Goal: Task Accomplishment & Management: Manage account settings

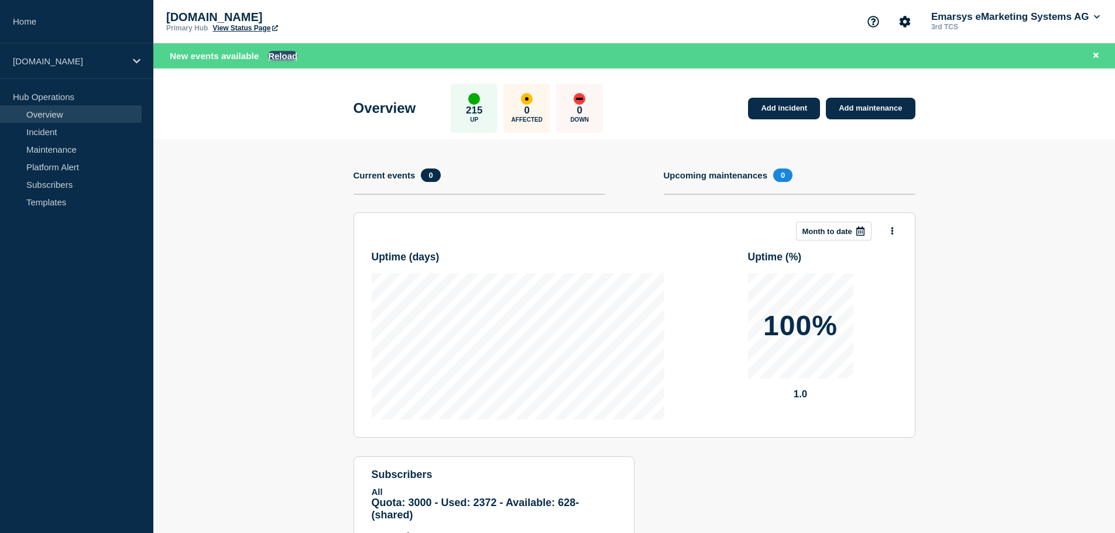
click at [282, 52] on button "Reload" at bounding box center [282, 56] width 29 height 10
click at [44, 132] on link "Incident" at bounding box center [71, 132] width 142 height 18
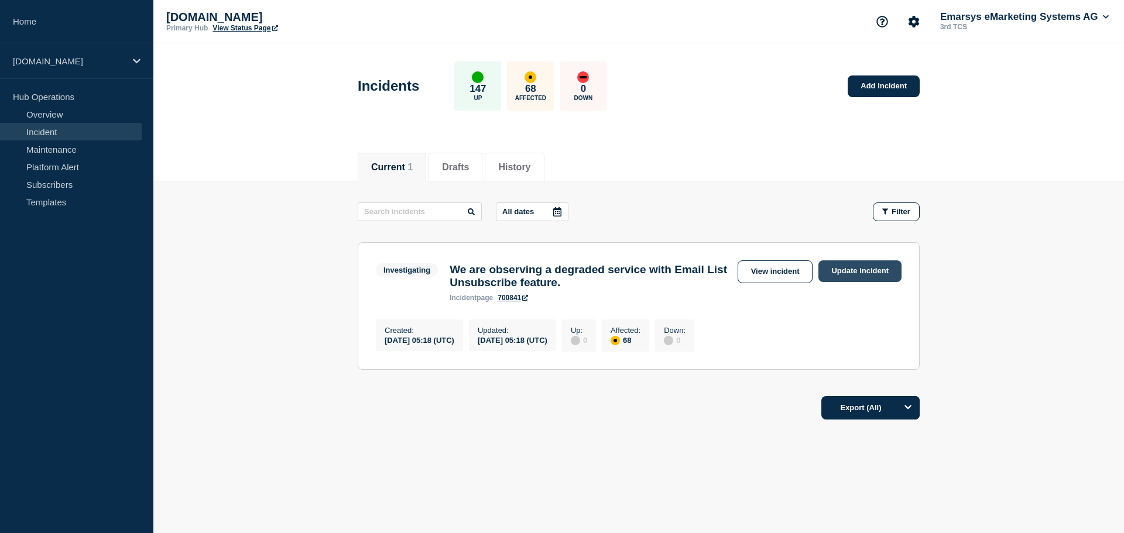
click at [875, 276] on link "Update incident" at bounding box center [859, 271] width 83 height 22
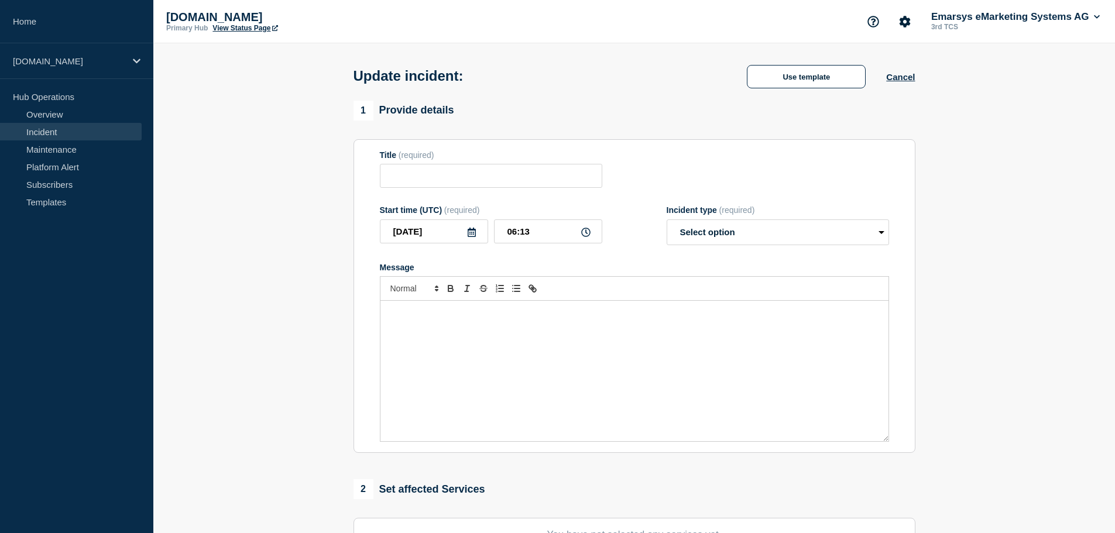
type input "We are observing a degraded service with Email List Unsubscribe feature."
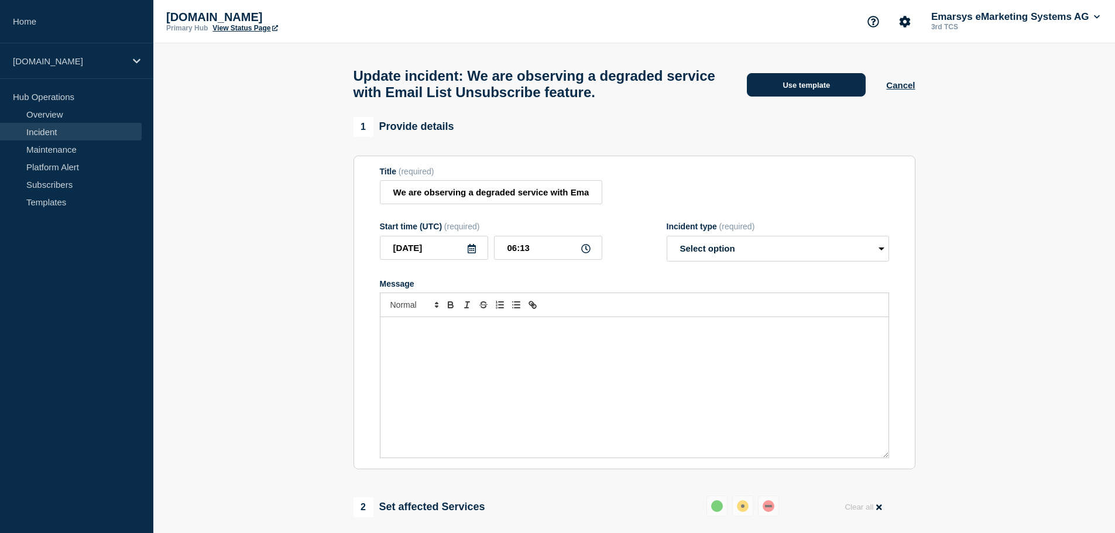
click at [817, 91] on button "Use template" at bounding box center [806, 84] width 119 height 23
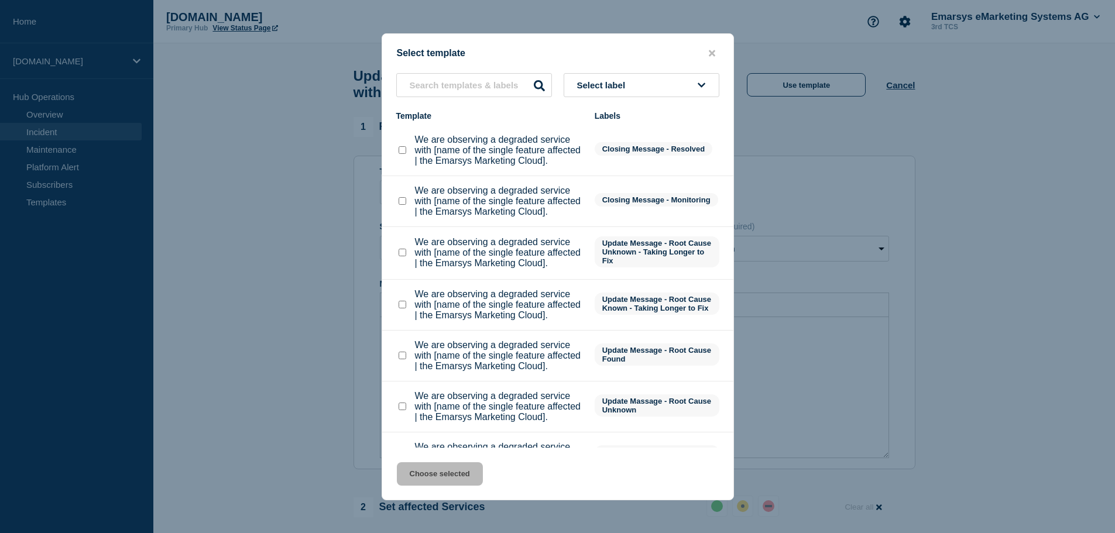
click at [401, 154] on checkbox"] "We are observing a degraded service with [name of the single feature affected |…" at bounding box center [403, 150] width 8 height 8
checkbox checkbox"] "true"
click at [467, 478] on button "Choose selected" at bounding box center [440, 473] width 86 height 23
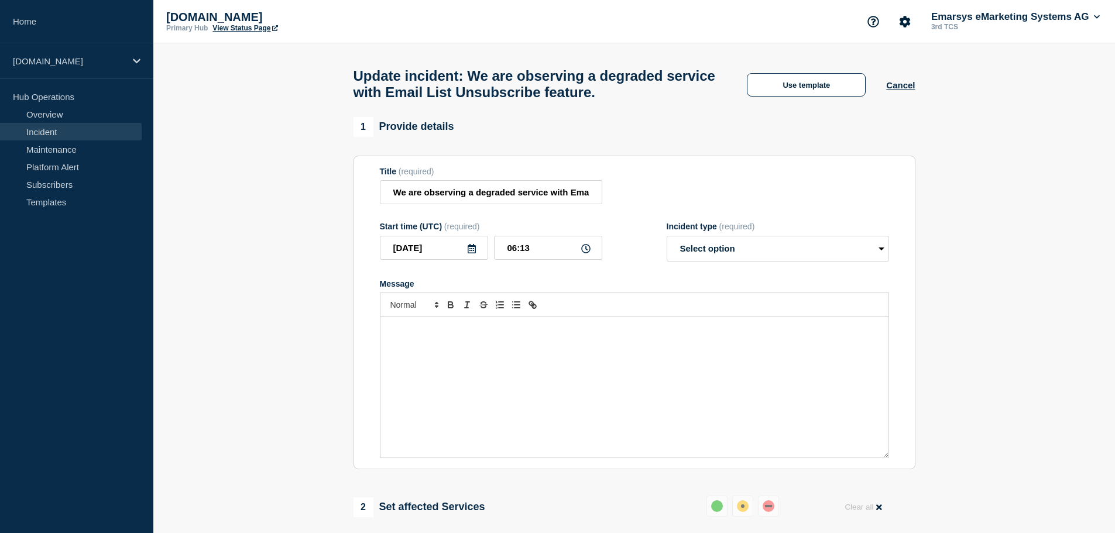
select select "resolved"
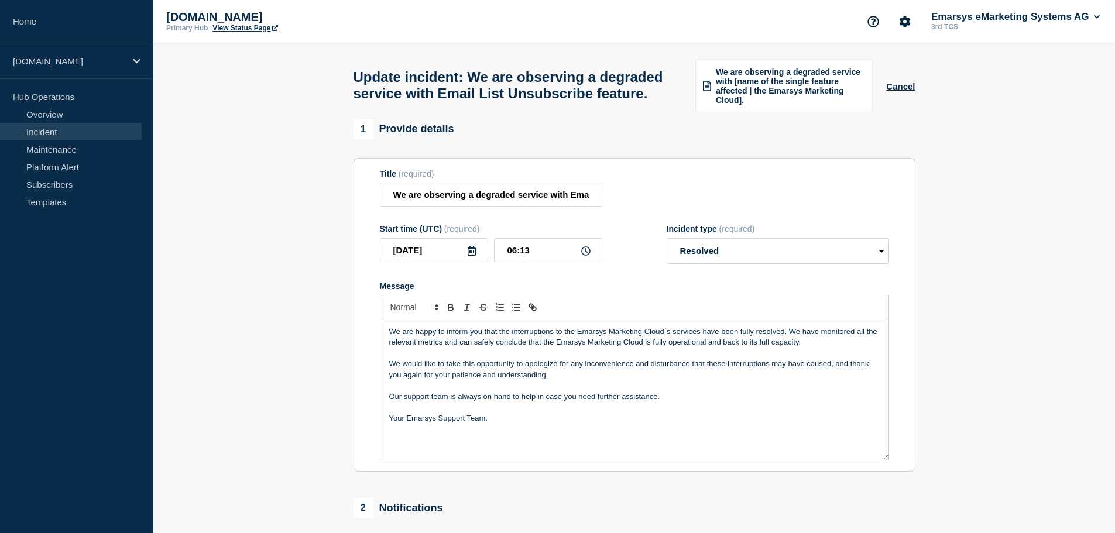
click at [1092, 402] on section "1 Provide details Title (required) We are observing a degraded service with Ema…" at bounding box center [634, 431] width 962 height 625
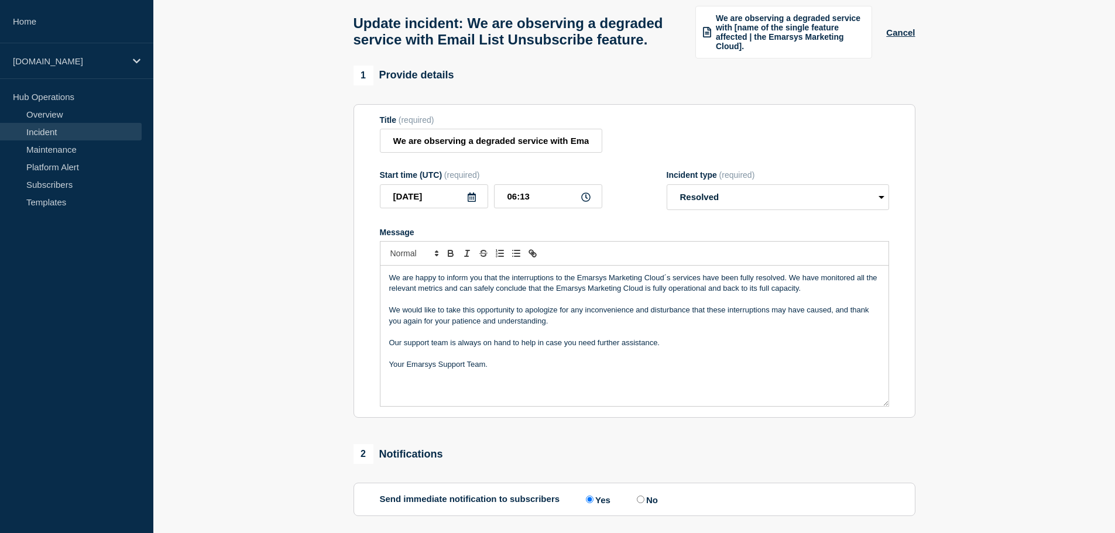
scroll to position [59, 0]
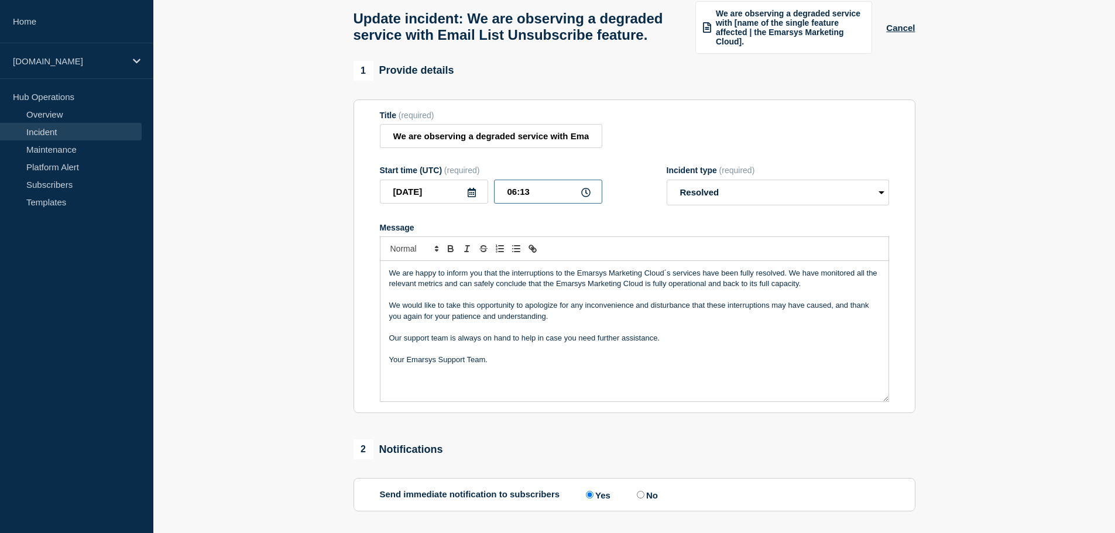
drag, startPoint x: 522, startPoint y: 215, endPoint x: 532, endPoint y: 215, distance: 10.0
click at [532, 204] on input "06:13" at bounding box center [548, 192] width 108 height 24
type input "06:10"
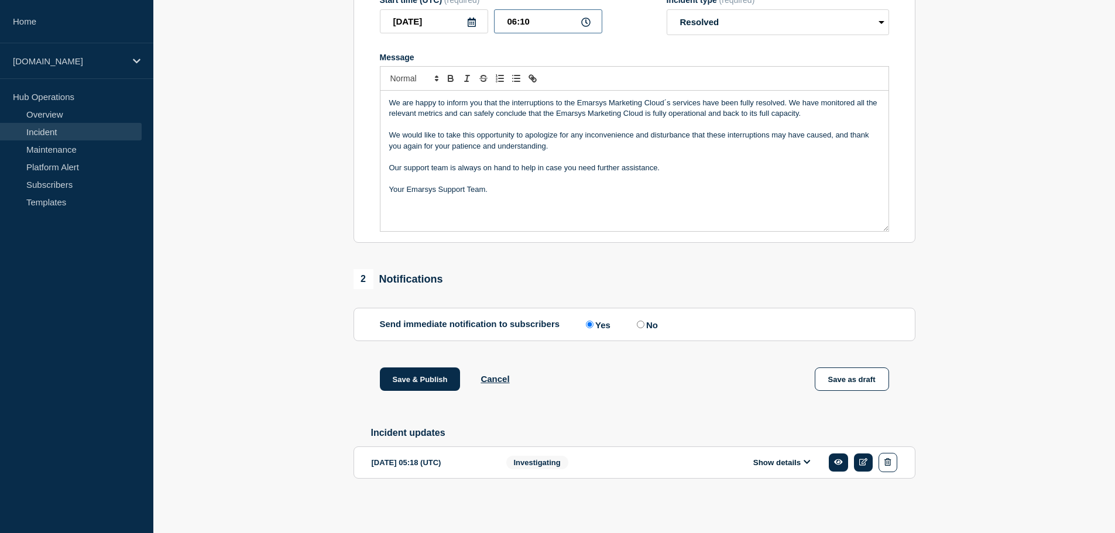
scroll to position [255, 0]
click at [400, 373] on button "Save & Publish" at bounding box center [420, 379] width 81 height 23
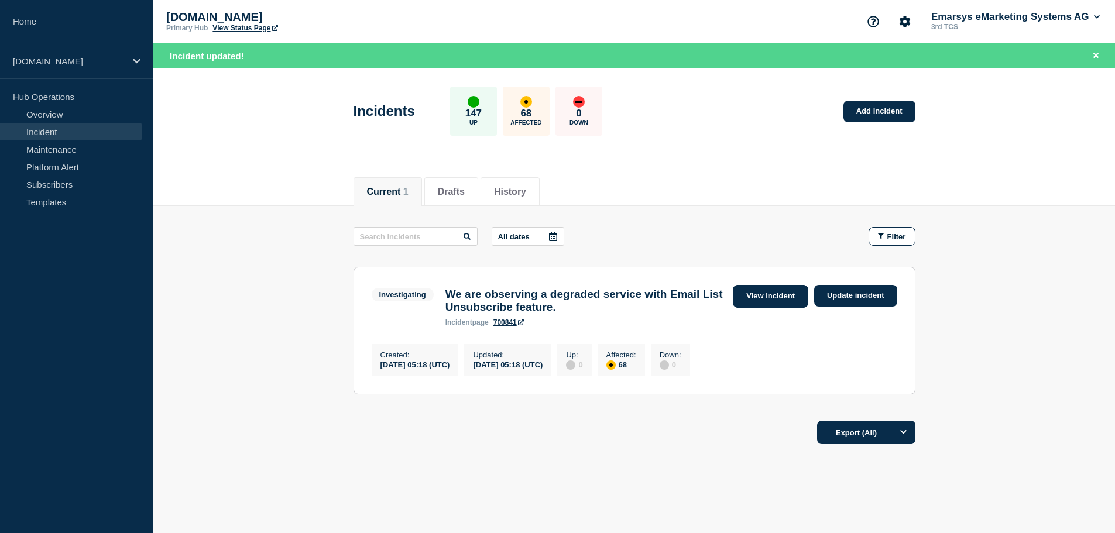
click at [749, 295] on link "View incident" at bounding box center [771, 296] width 76 height 23
